Goal: Transaction & Acquisition: Purchase product/service

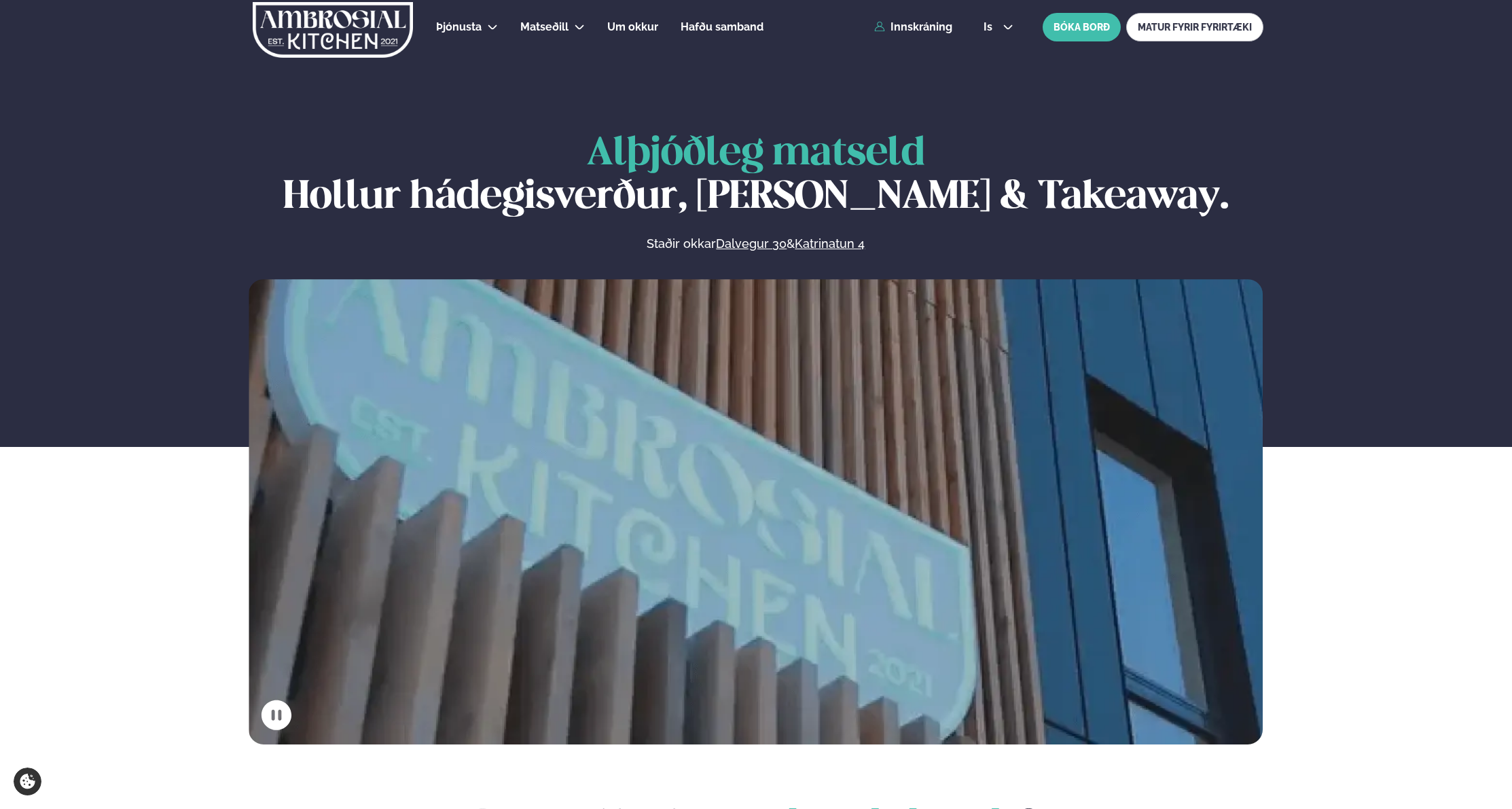
click at [936, 31] on link "Innskráning" at bounding box center [913, 27] width 79 height 12
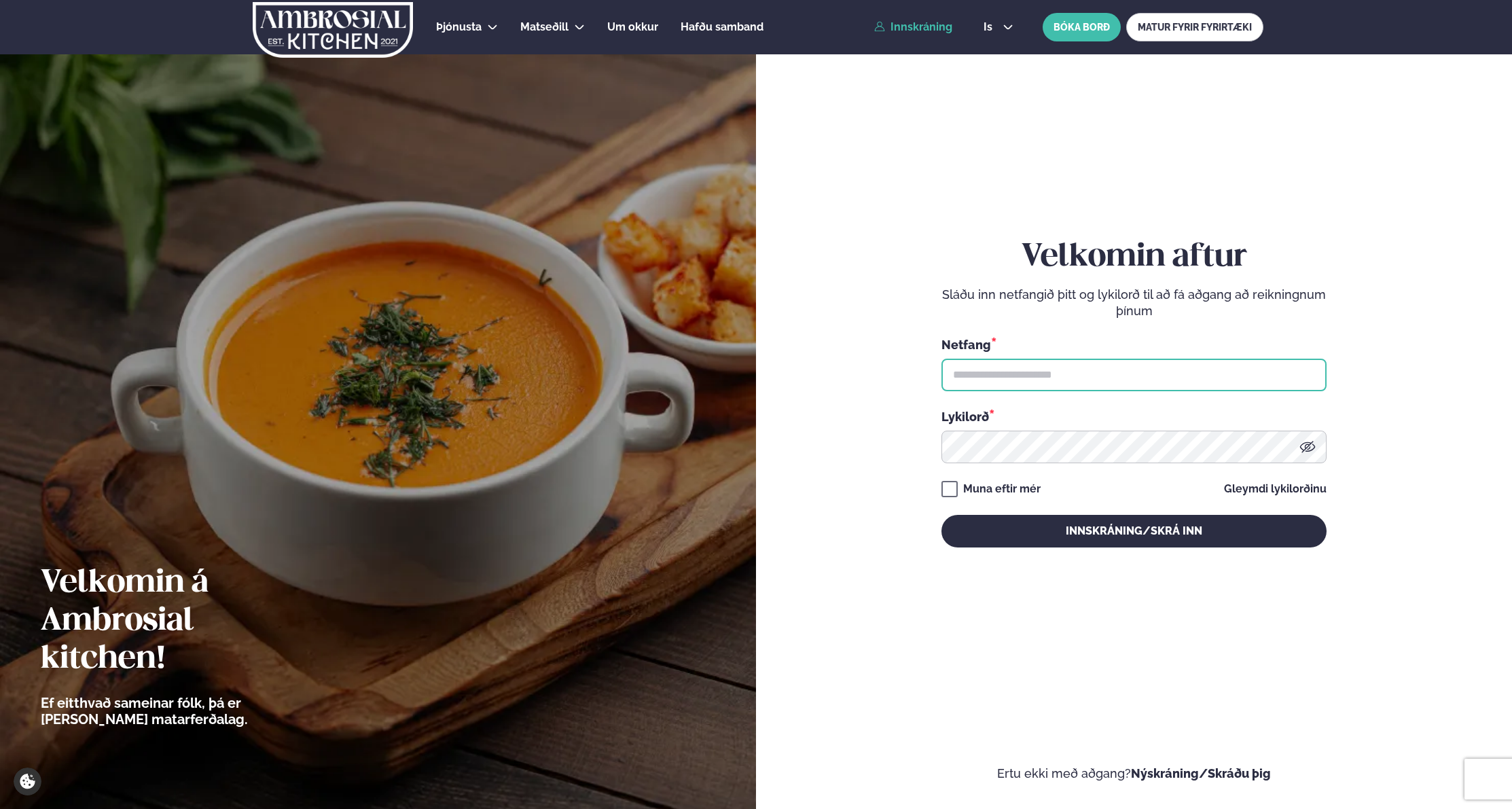
click at [1004, 377] on input "text" at bounding box center [1133, 375] width 385 height 32
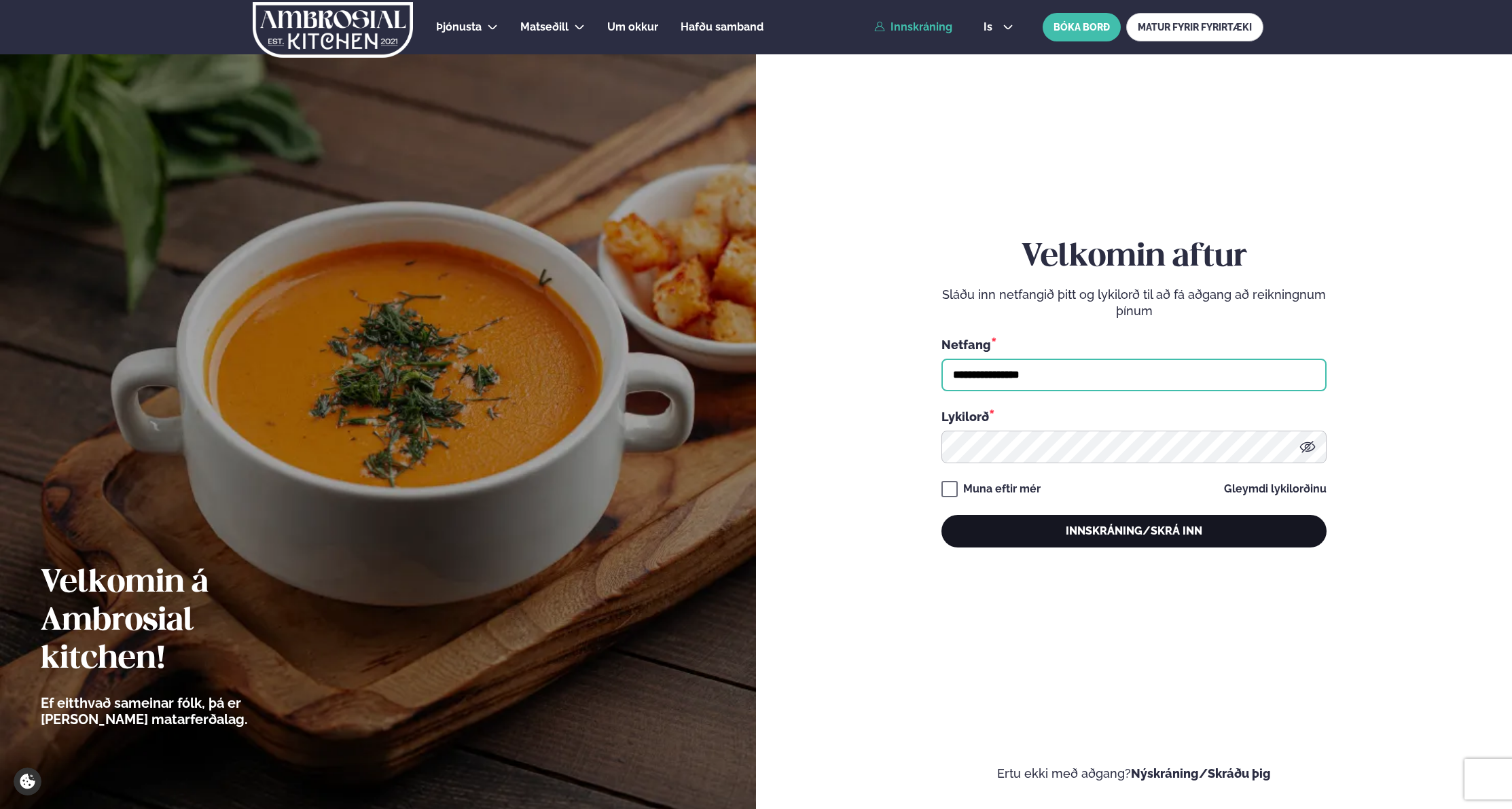
type input "**********"
click at [1068, 526] on button "Innskráning/Skrá inn" at bounding box center [1133, 531] width 385 height 32
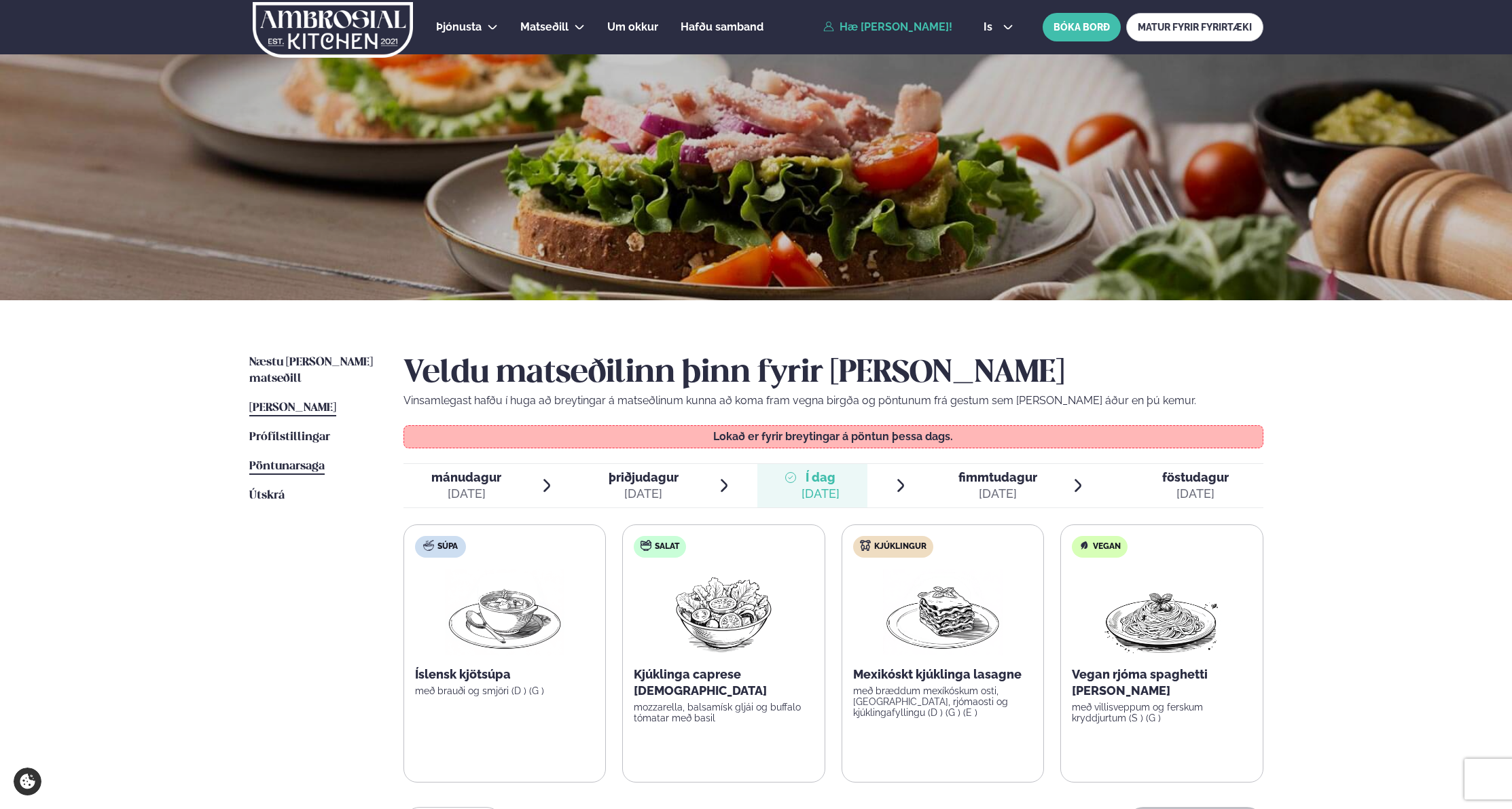
click at [271, 461] on span "Pöntunarsaga" at bounding box center [287, 467] width 75 height 12
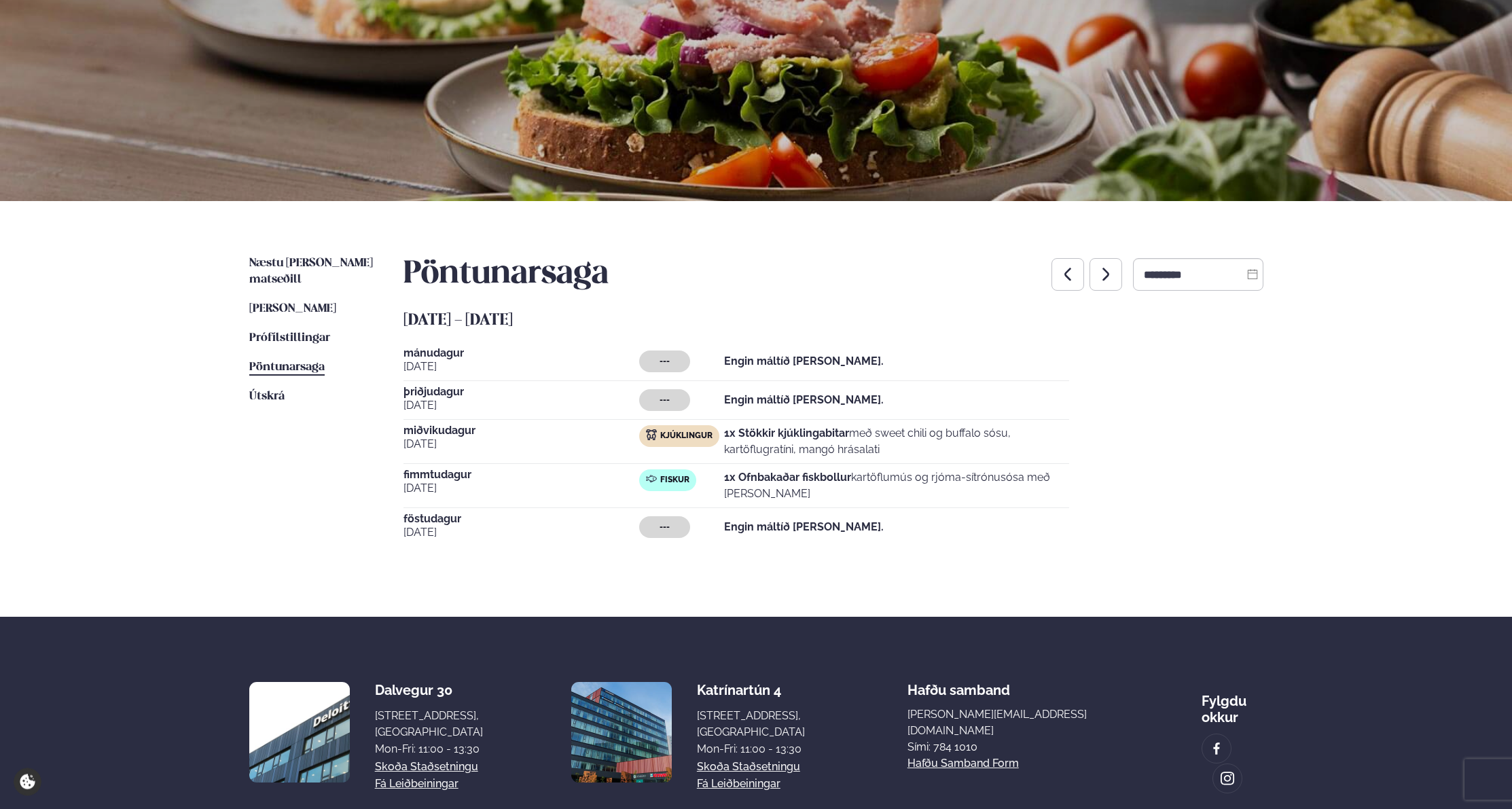
scroll to position [138, 0]
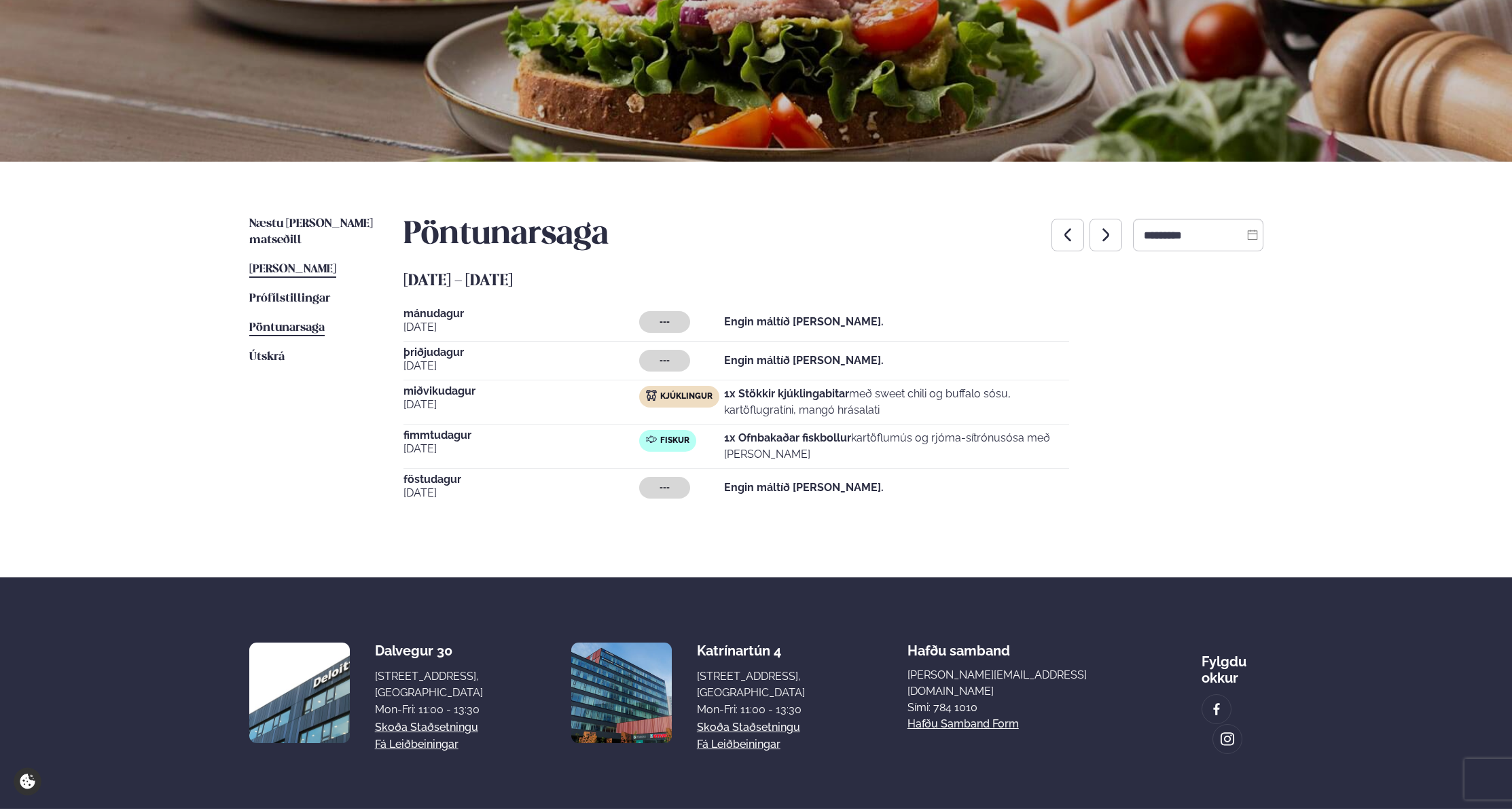
click at [276, 264] on span "[PERSON_NAME]" at bounding box center [293, 270] width 87 height 12
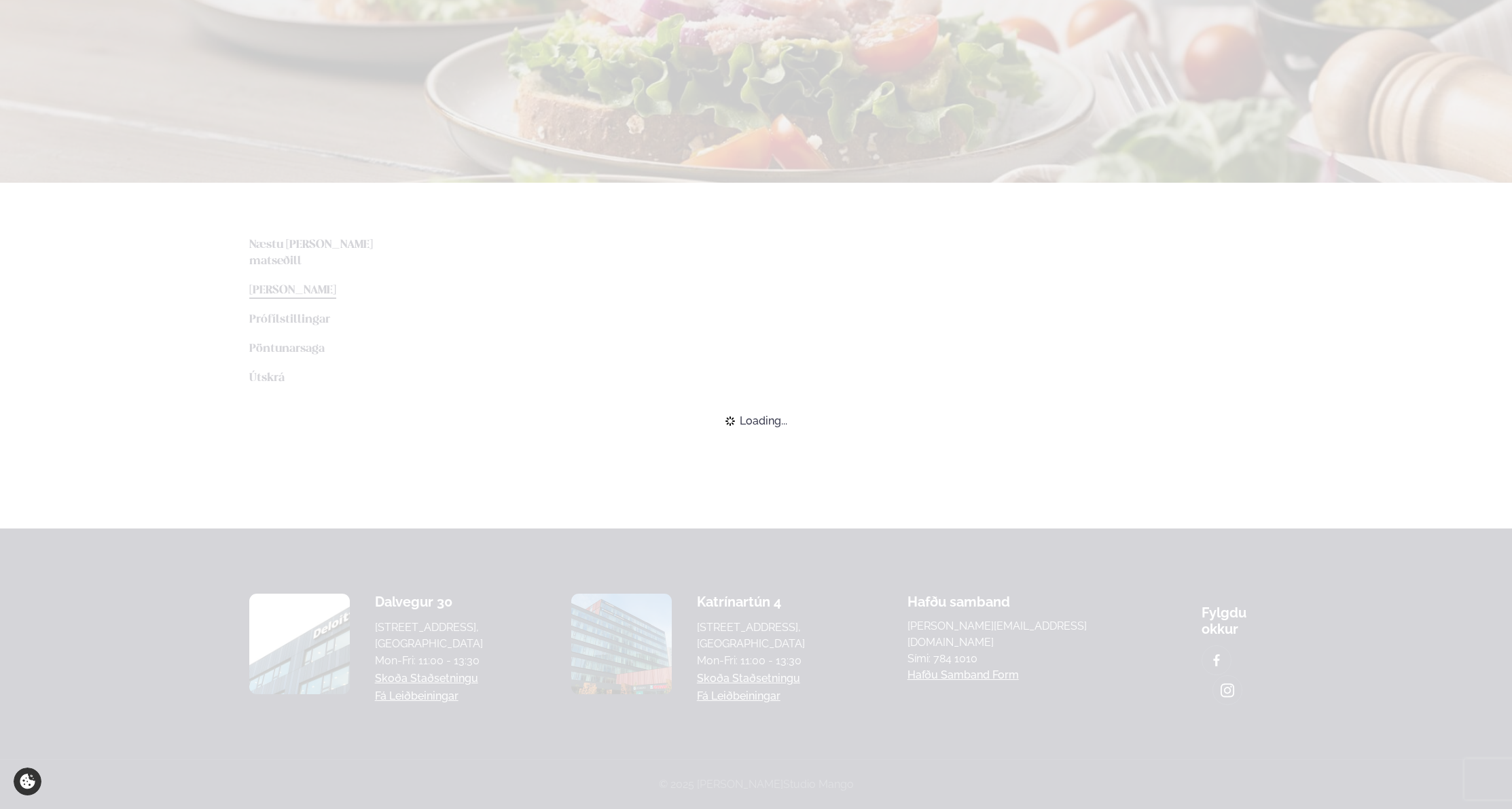
scroll to position [112, 0]
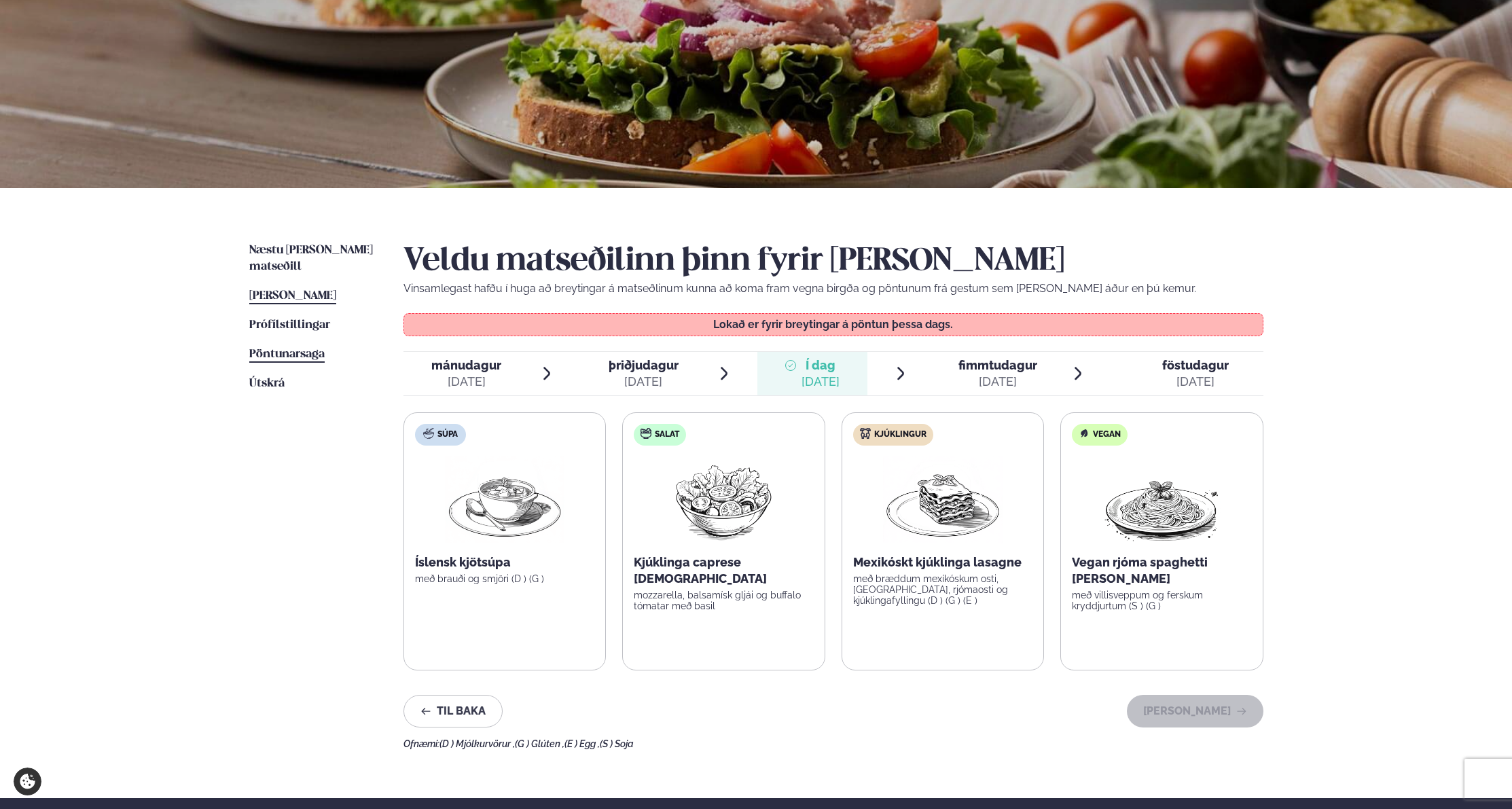
click at [263, 348] on span "Pöntunarsaga" at bounding box center [287, 354] width 75 height 12
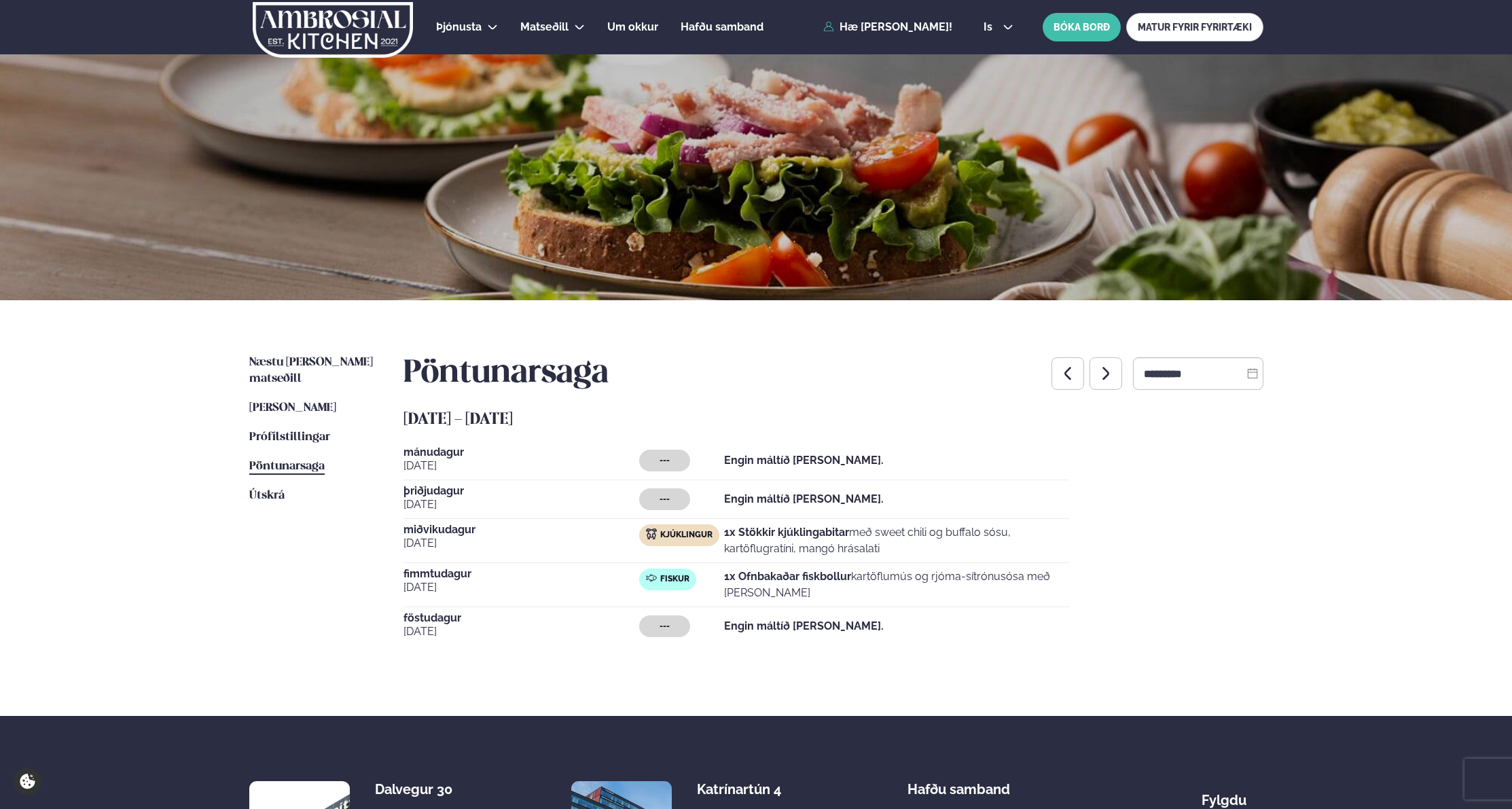
click at [1250, 375] on icon at bounding box center [1252, 373] width 11 height 11
click at [166, 564] on div "Þjónusta Hádegismatur fyrir fyrirtæki Fyrirtækja veitingar Einkapartý Matseðill…" at bounding box center [756, 498] width 1512 height 997
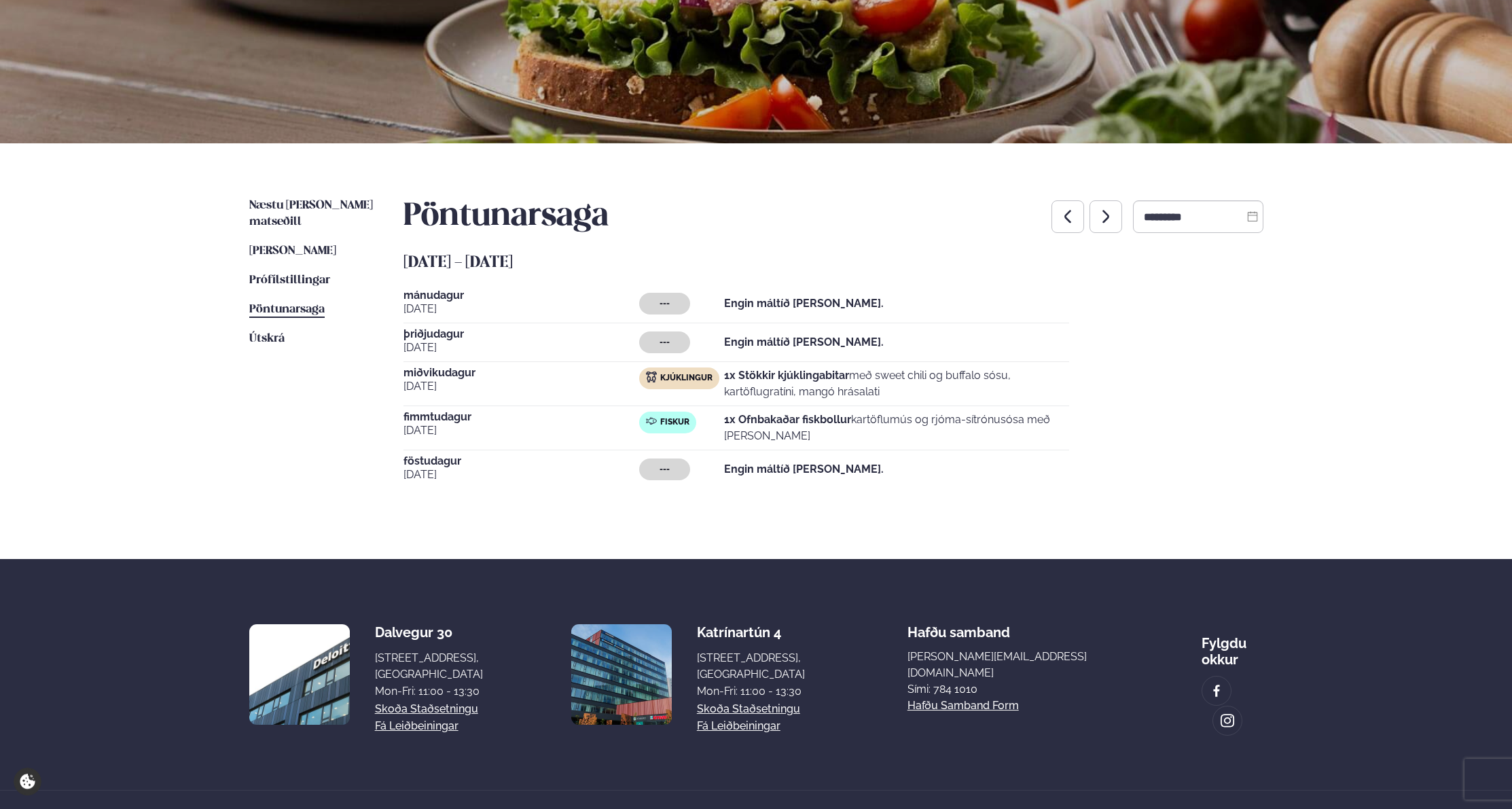
scroll to position [177, 0]
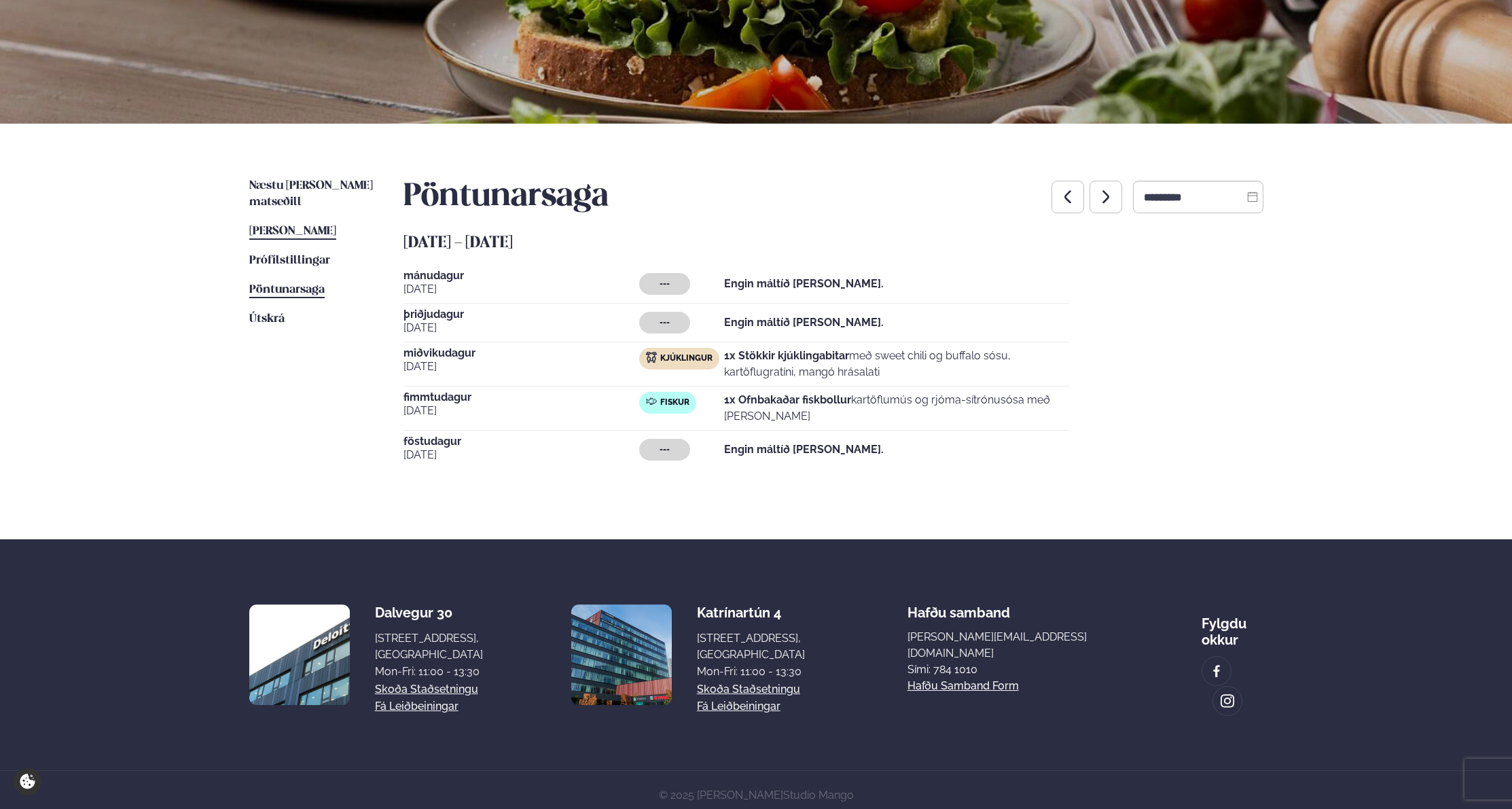
click at [284, 224] on link "[PERSON_NAME] matseðill [PERSON_NAME]" at bounding box center [293, 231] width 87 height 16
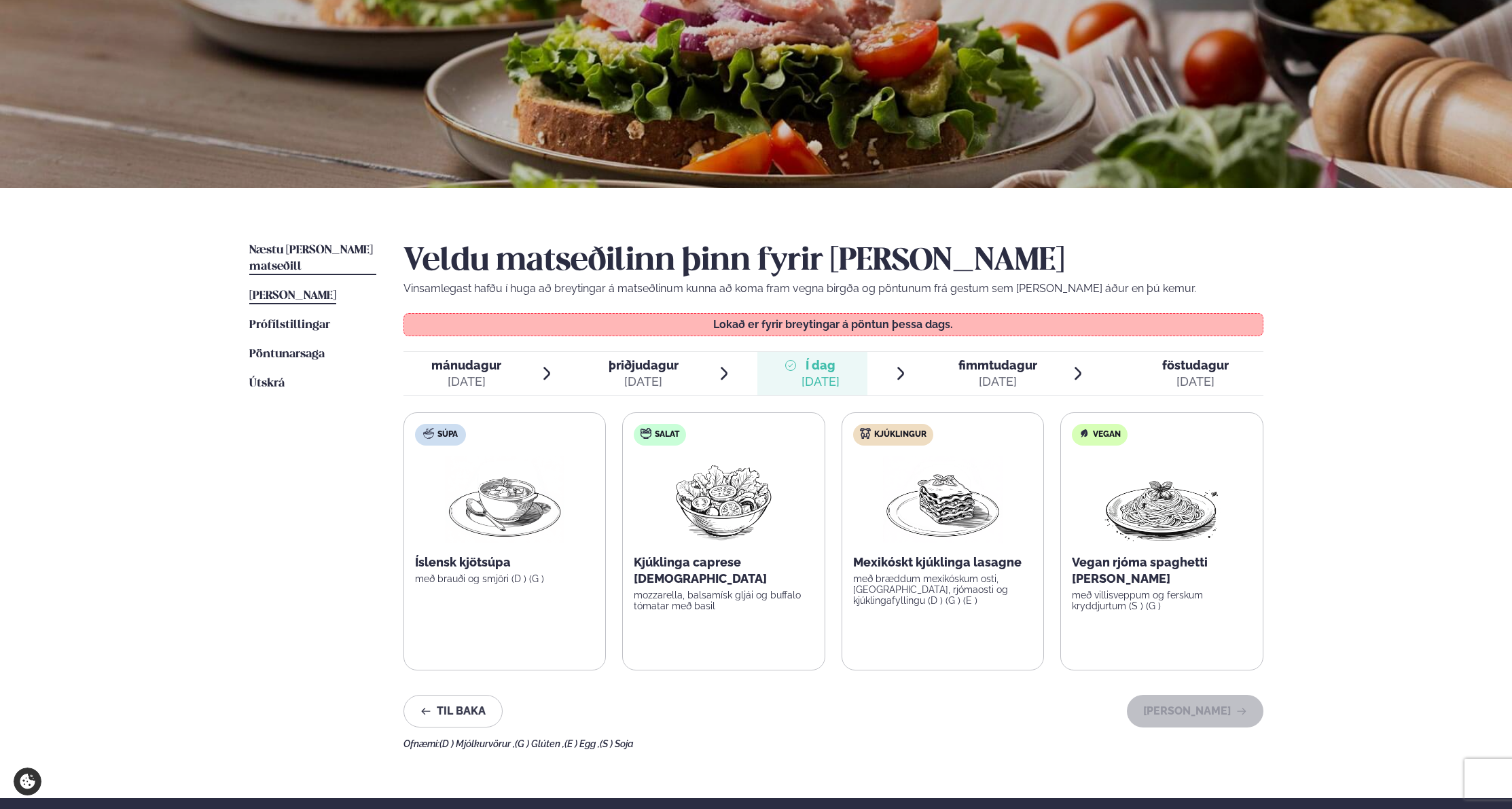
click at [301, 245] on link "Næstu [PERSON_NAME] matseðill Næsta vika" at bounding box center [312, 259] width 127 height 32
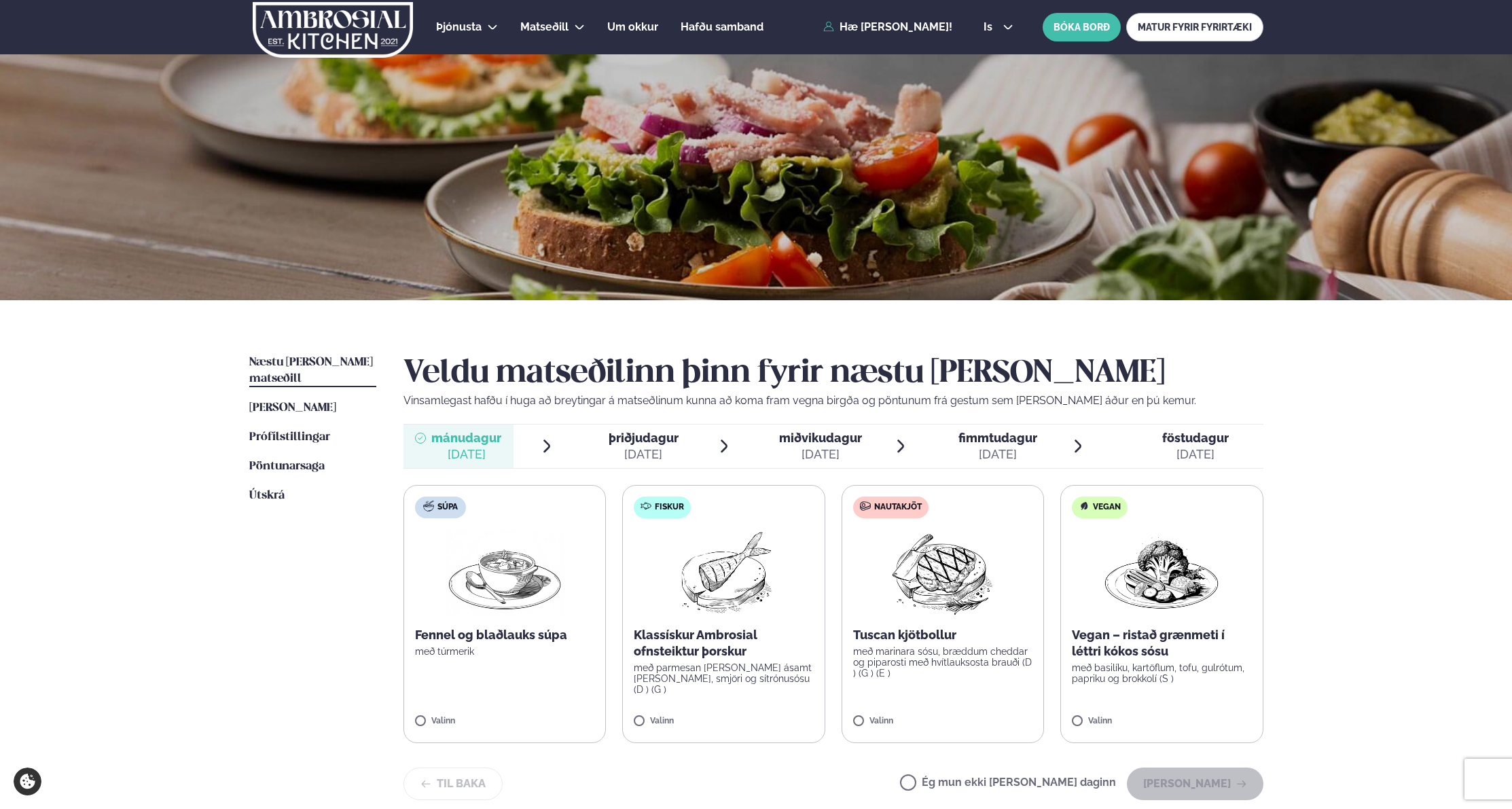
click at [141, 527] on div "Þjónusta Hádegismatur fyrir fyrirtæki Fyrirtækja veitingar Einkapartý Matseðill…" at bounding box center [756, 575] width 1512 height 1151
click at [253, 400] on link "[PERSON_NAME] matseðill [PERSON_NAME]" at bounding box center [293, 408] width 87 height 16
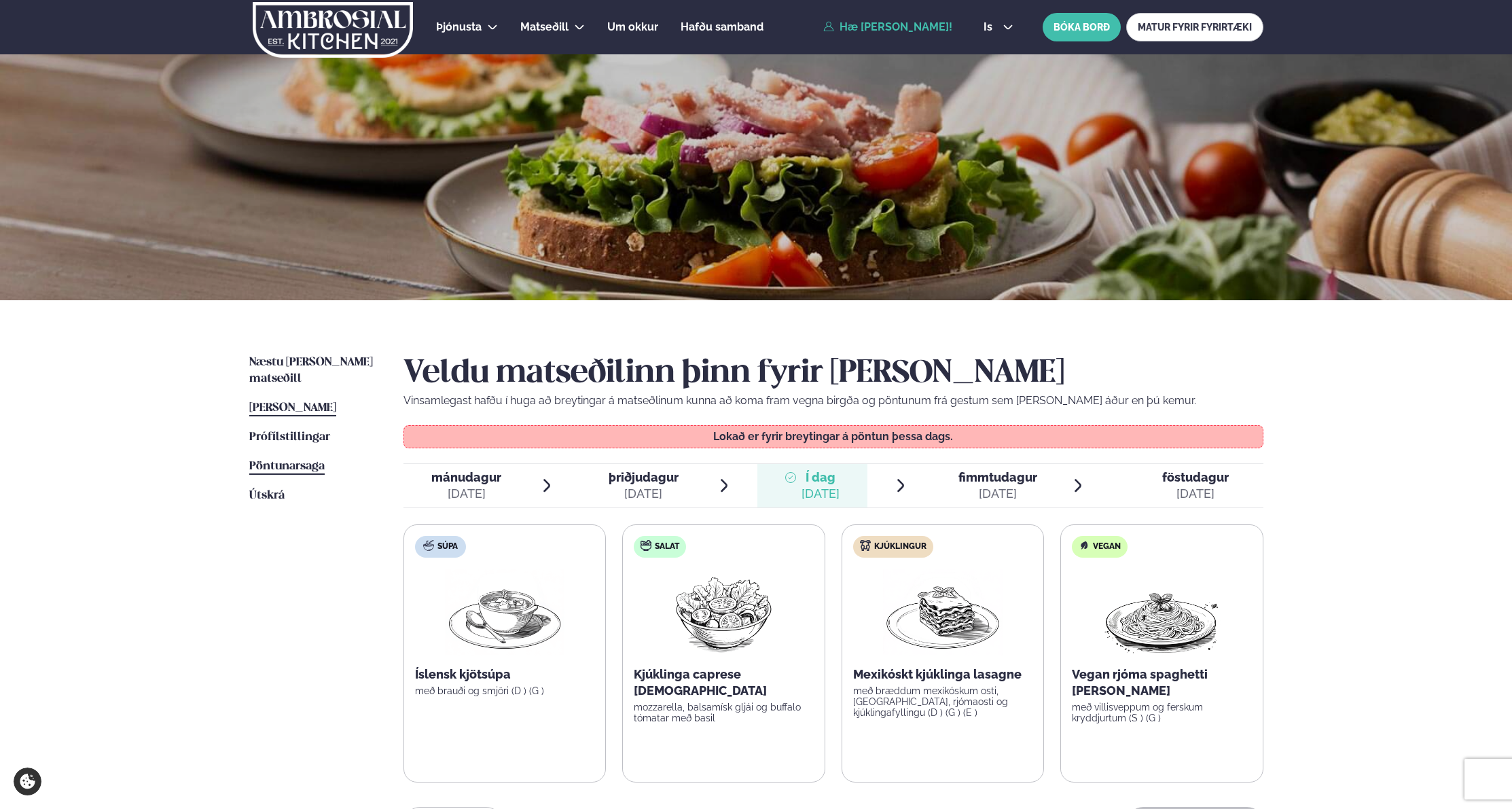
click at [287, 461] on span "Pöntunarsaga" at bounding box center [287, 467] width 75 height 12
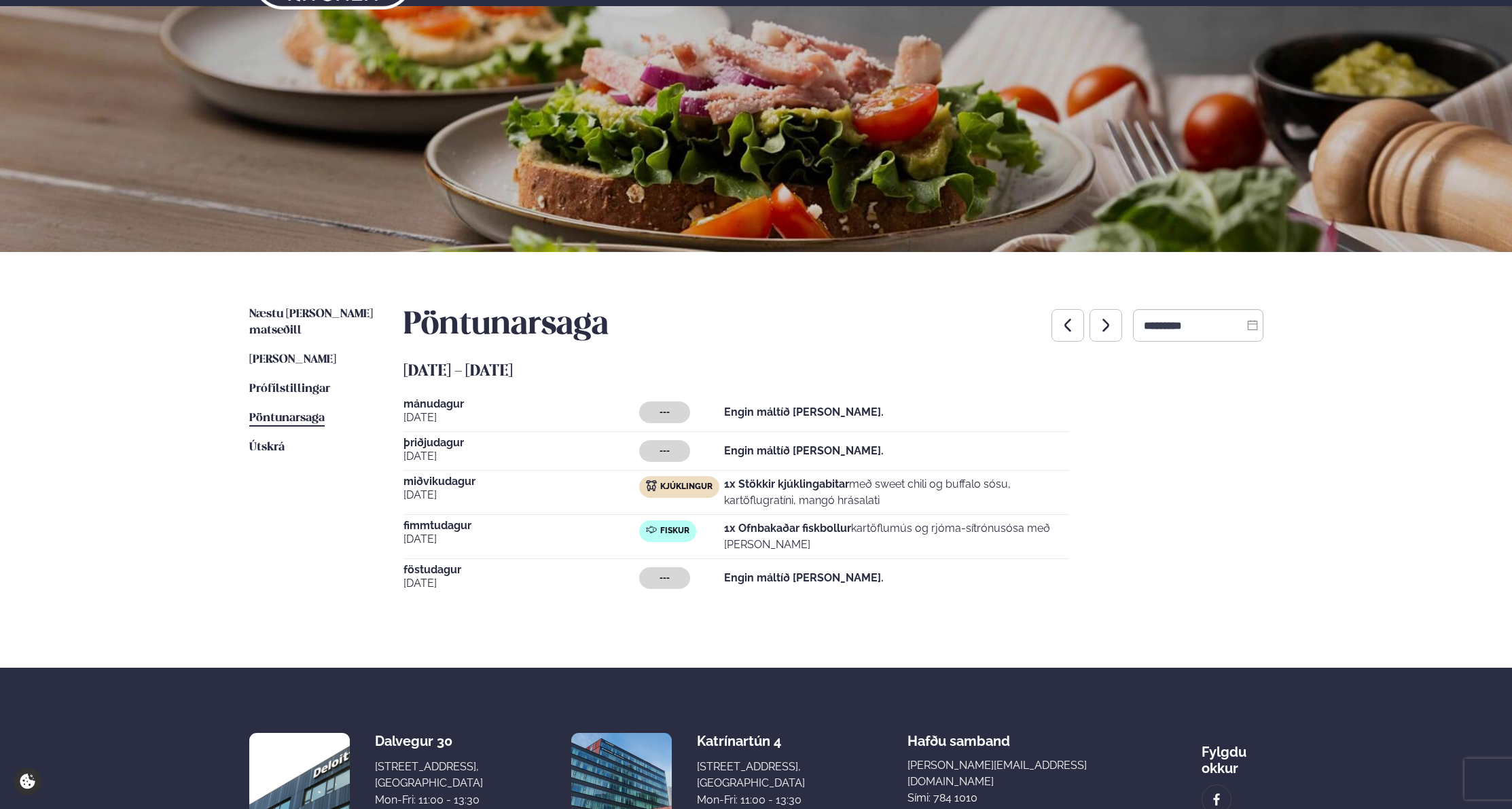
scroll to position [69, 0]
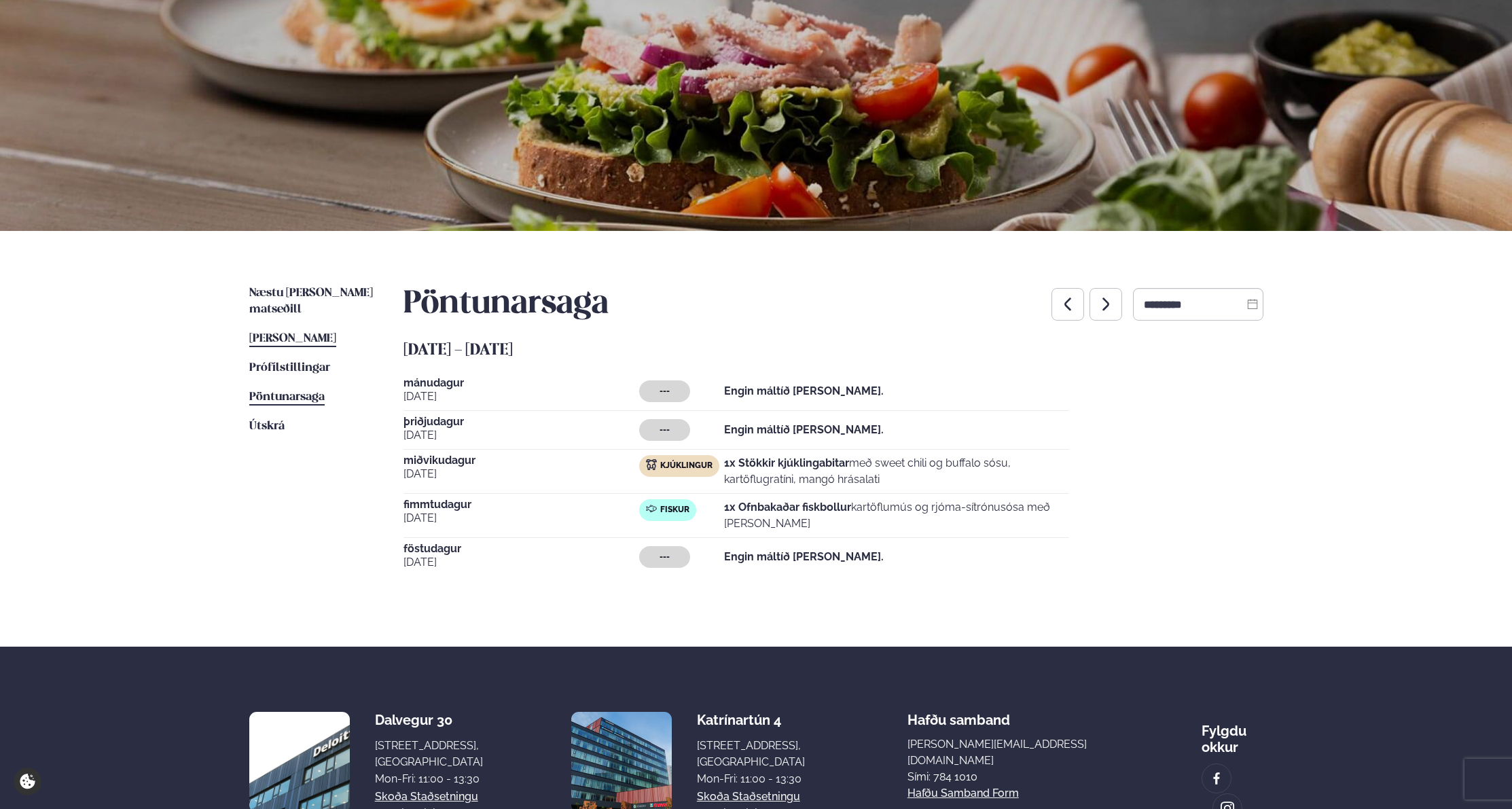
click at [260, 333] on span "[PERSON_NAME]" at bounding box center [293, 339] width 87 height 12
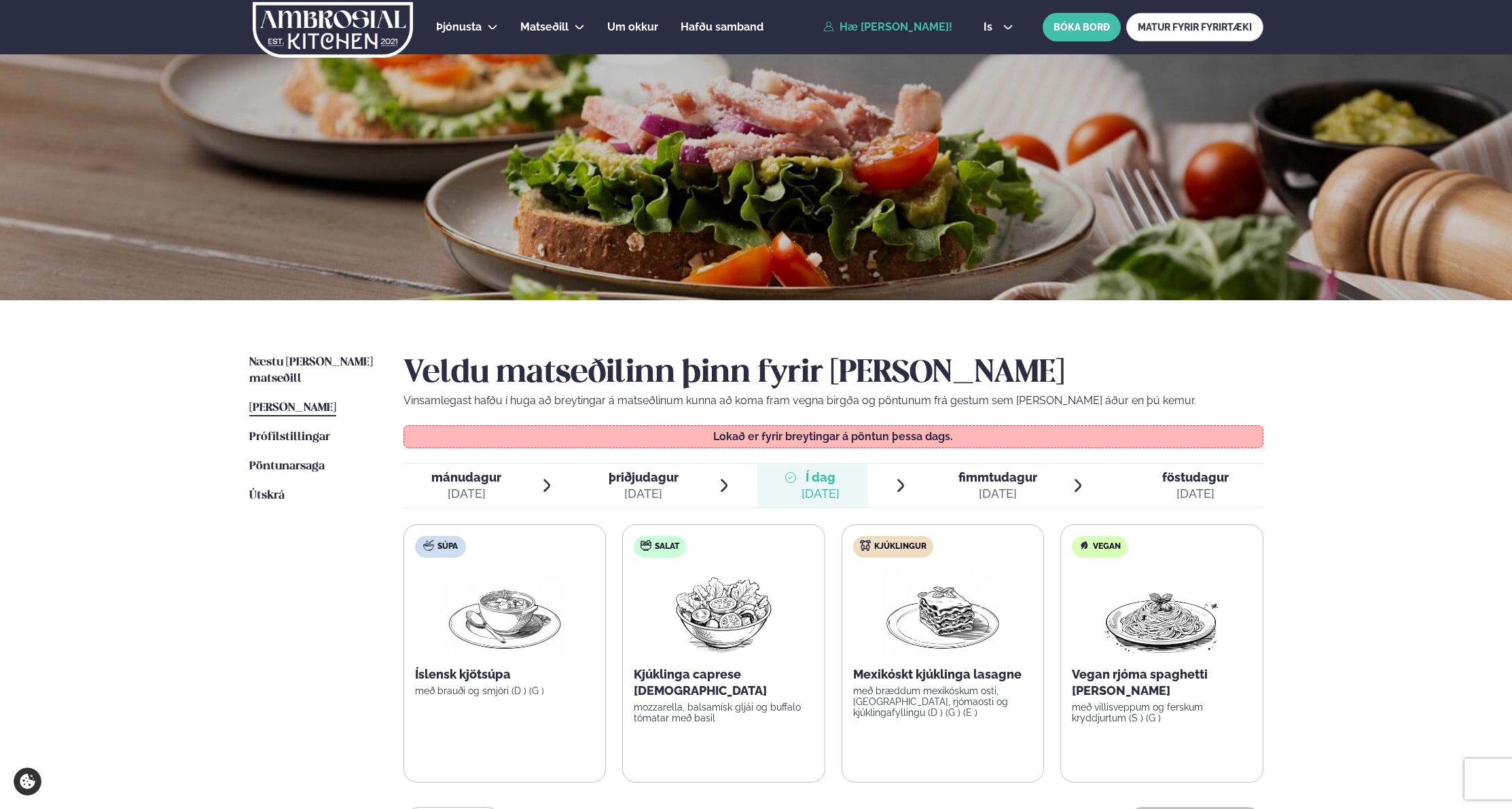
click at [983, 475] on span "fimmtudagur" at bounding box center [997, 477] width 79 height 15
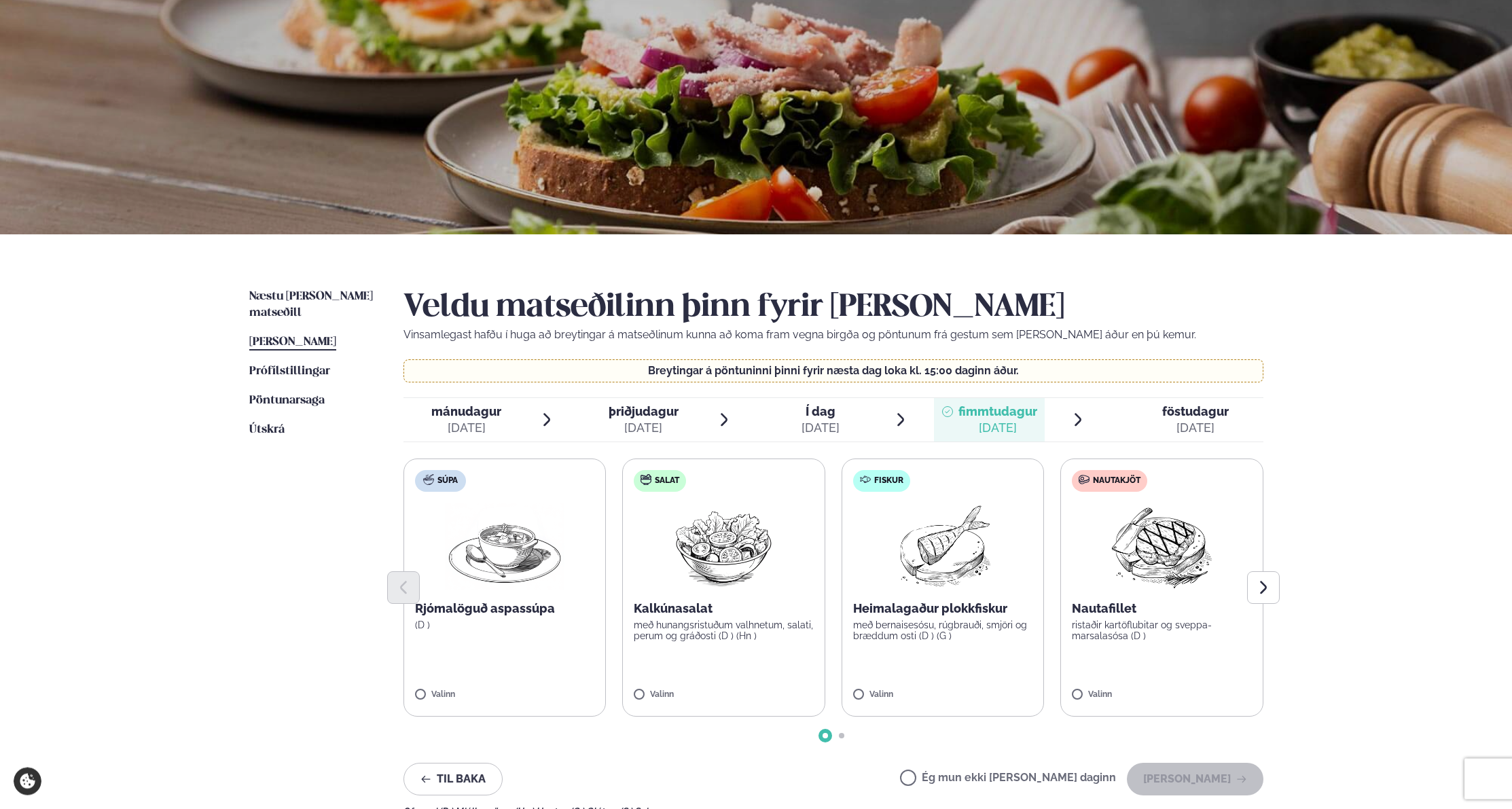
scroll to position [69, 0]
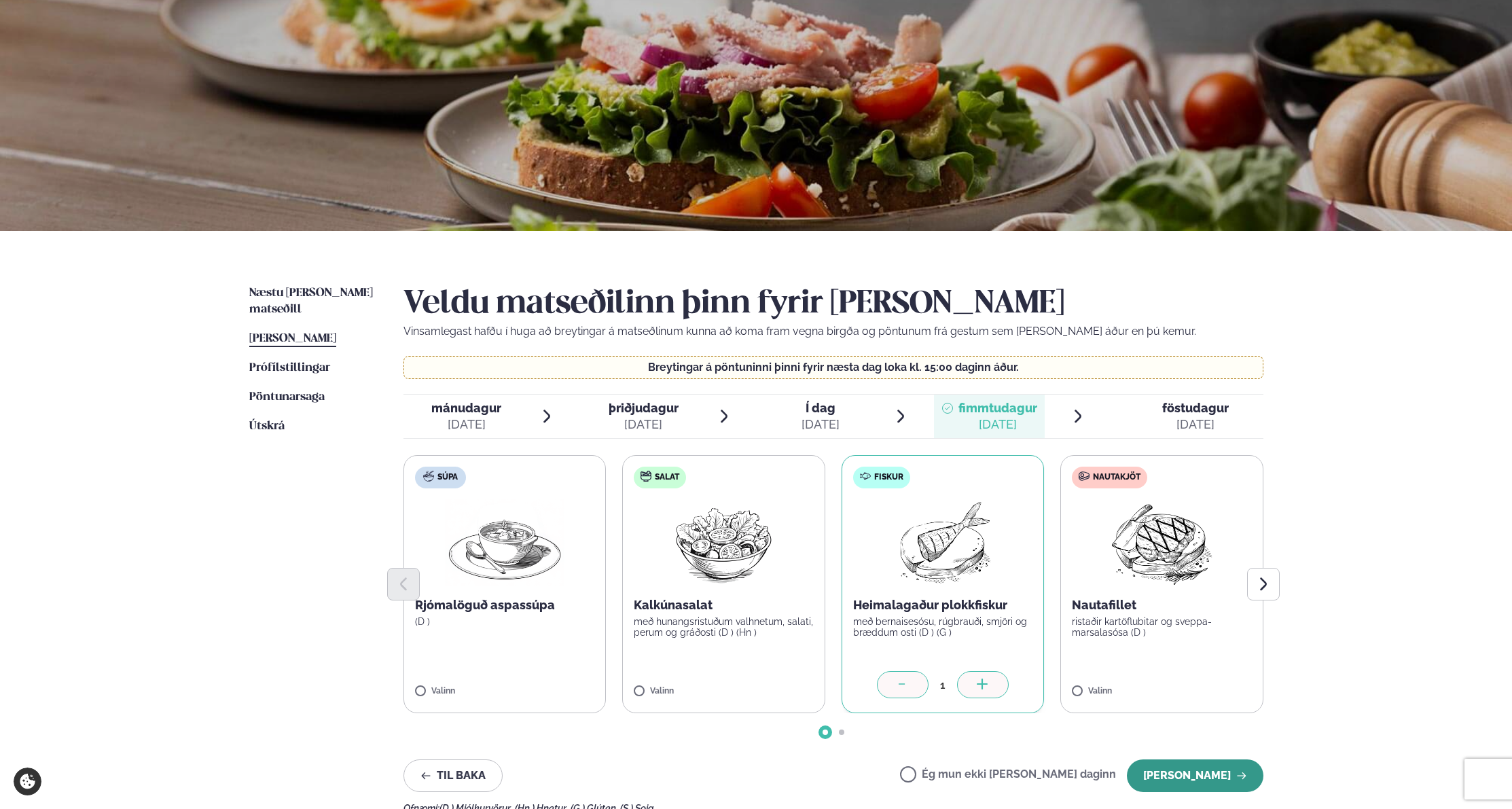
click at [1210, 772] on button "[PERSON_NAME]" at bounding box center [1195, 776] width 137 height 32
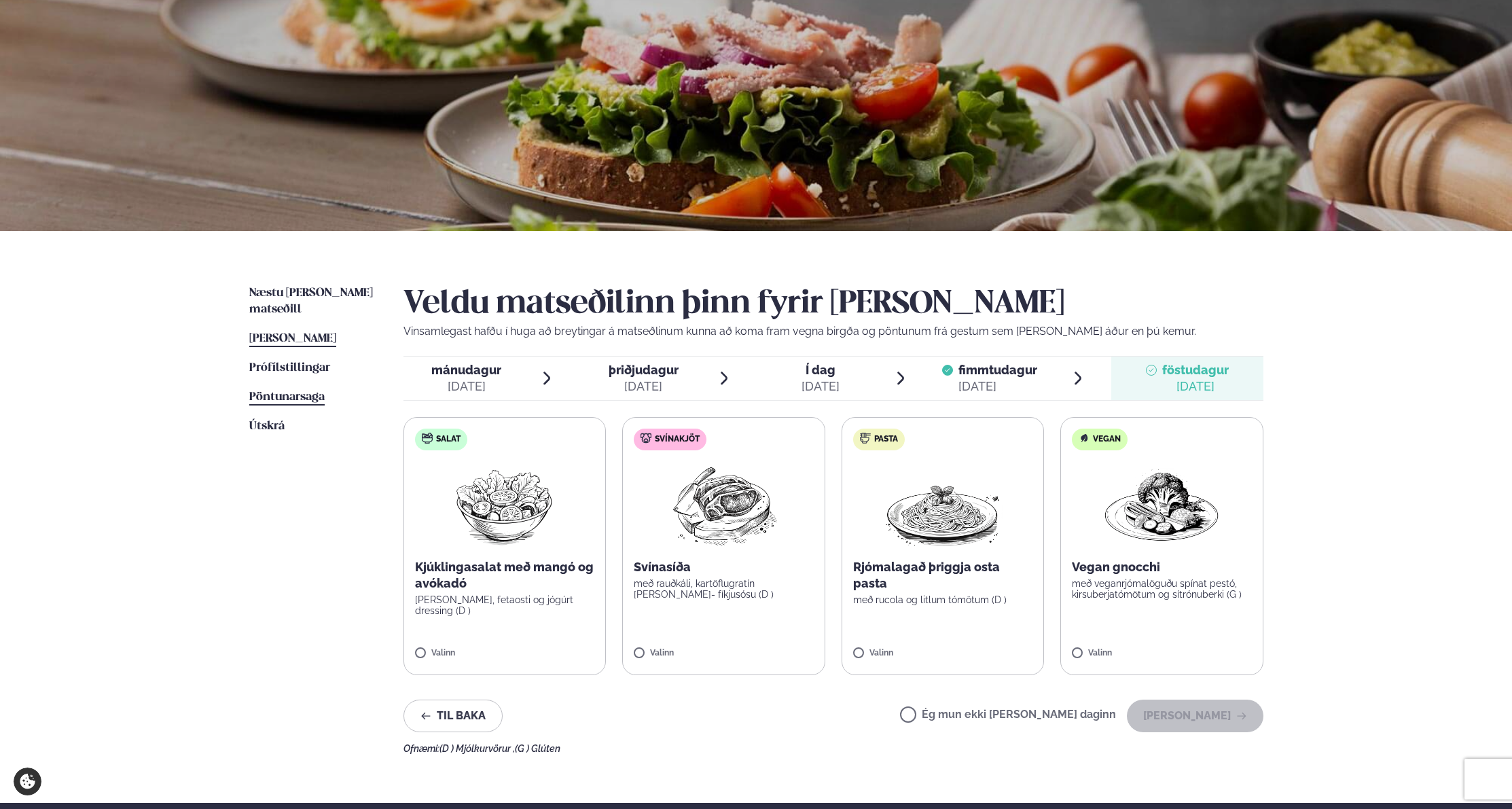
click at [268, 391] on span "Pöntunarsaga" at bounding box center [287, 397] width 75 height 12
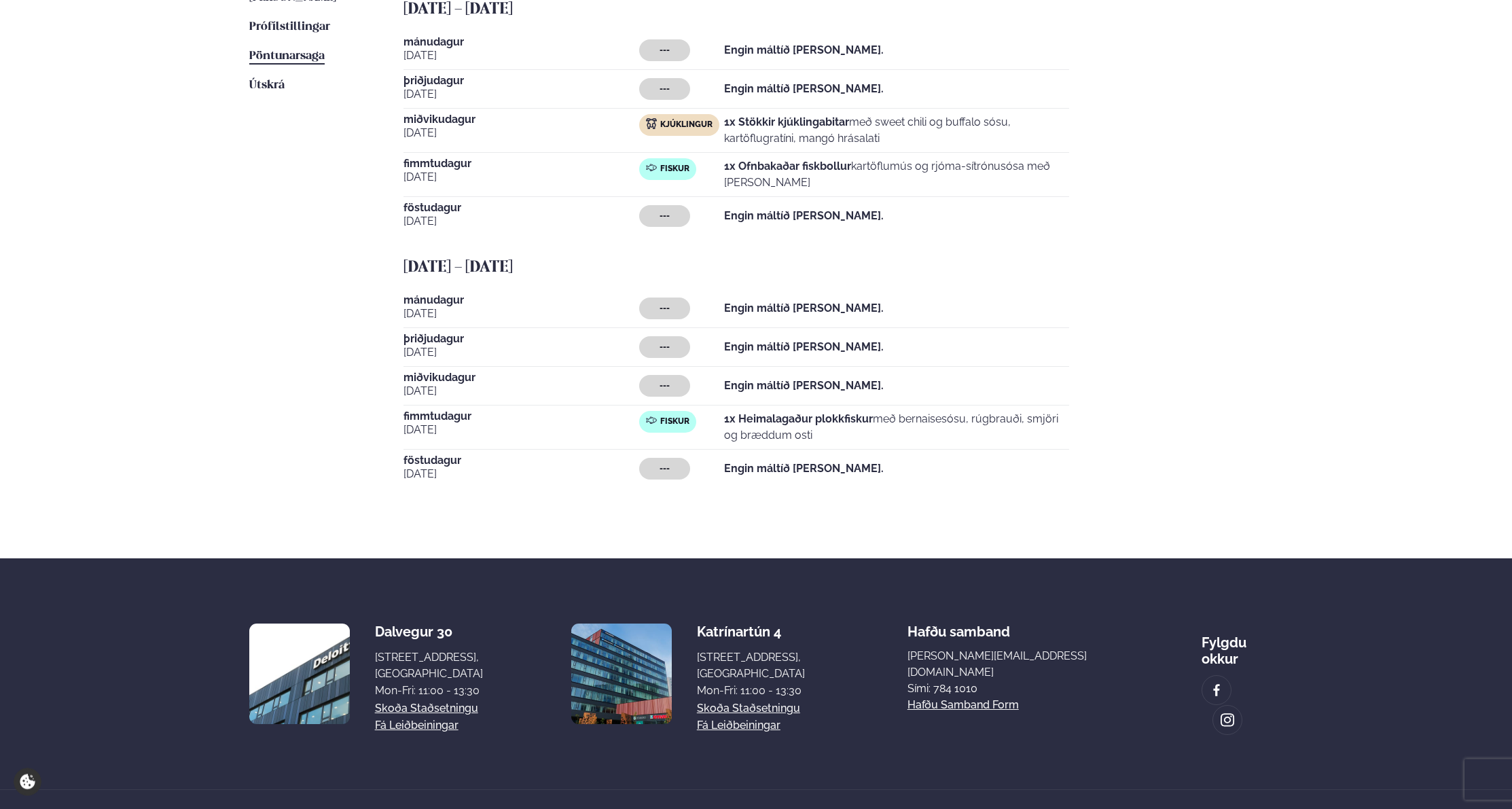
scroll to position [291, 0]
